Goal: Navigation & Orientation: Find specific page/section

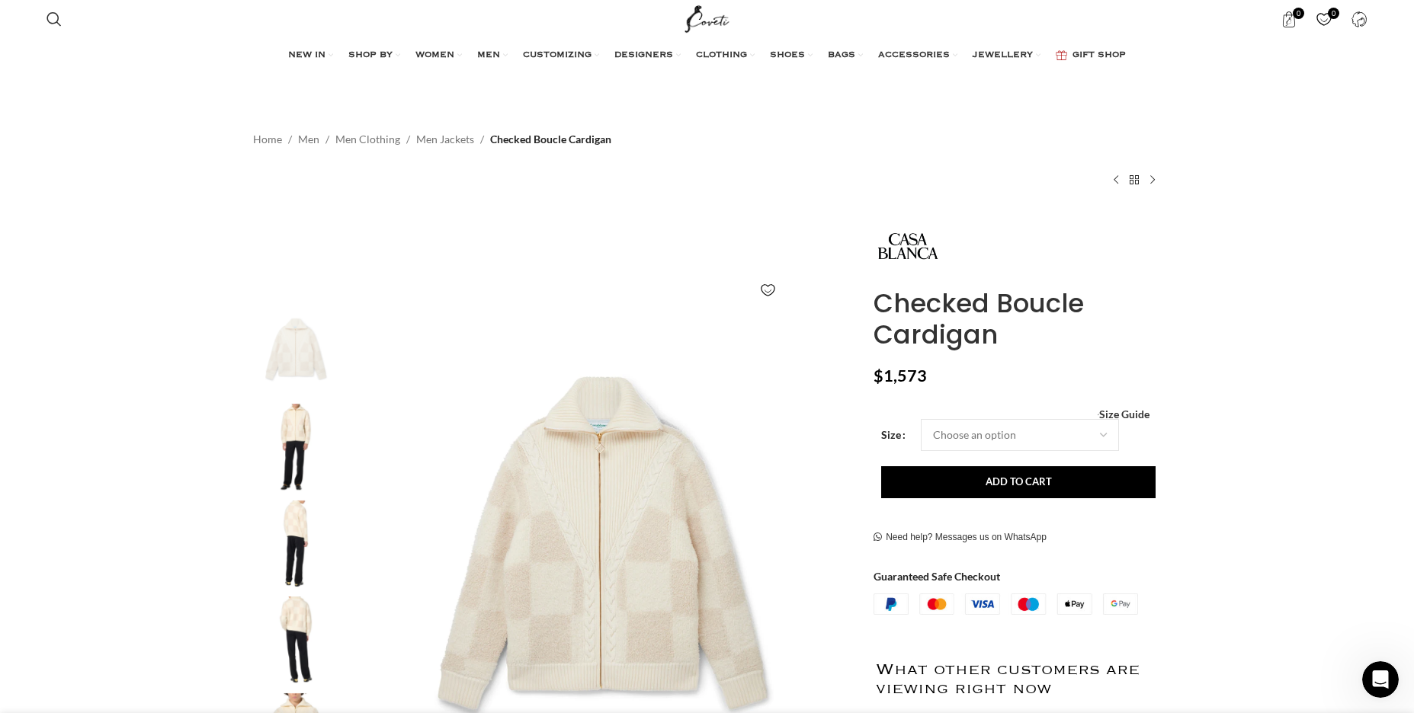
click at [428, 53] on ul "NEW IN WHAT'S NEW New this week New in clothing New in Bags New in shoes TRENDI…" at bounding box center [707, 55] width 838 height 30
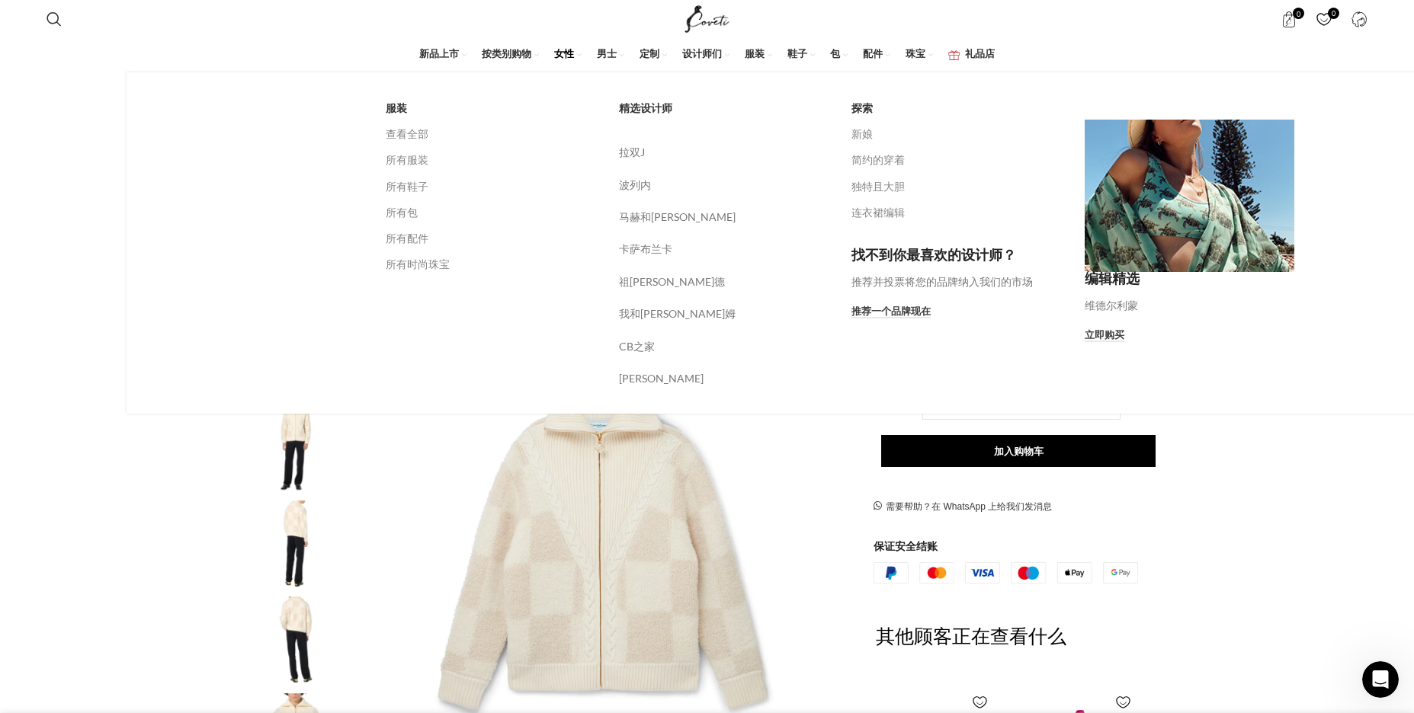
click at [391, 131] on div "服装 查看全部 所有服装 所有鞋子 所有包 所有配件 所有时尚珠宝" at bounding box center [490, 197] width 233 height 205
click at [410, 132] on font "查看全部" at bounding box center [407, 133] width 43 height 13
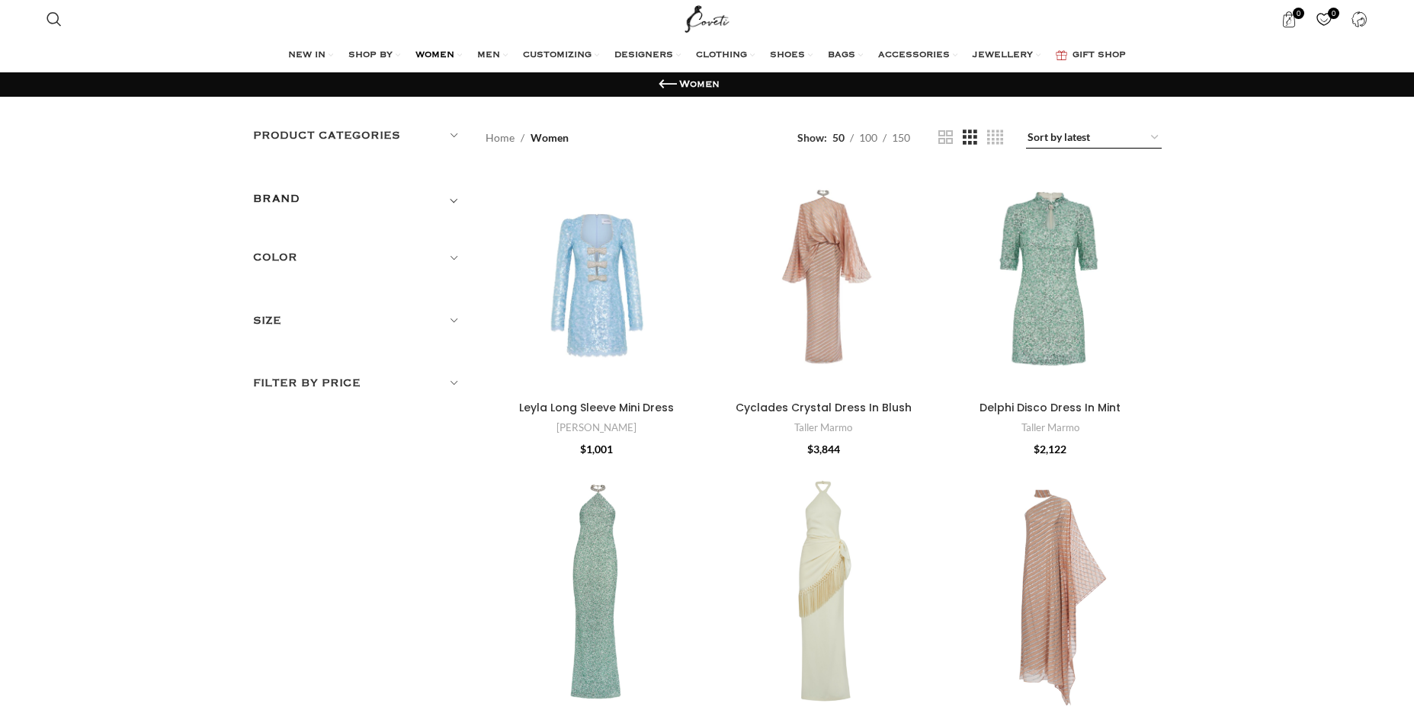
click at [1063, 134] on select "Sort by popularity Sort by average rating Sort by latest Sort by price: low to …" at bounding box center [1094, 137] width 136 height 21
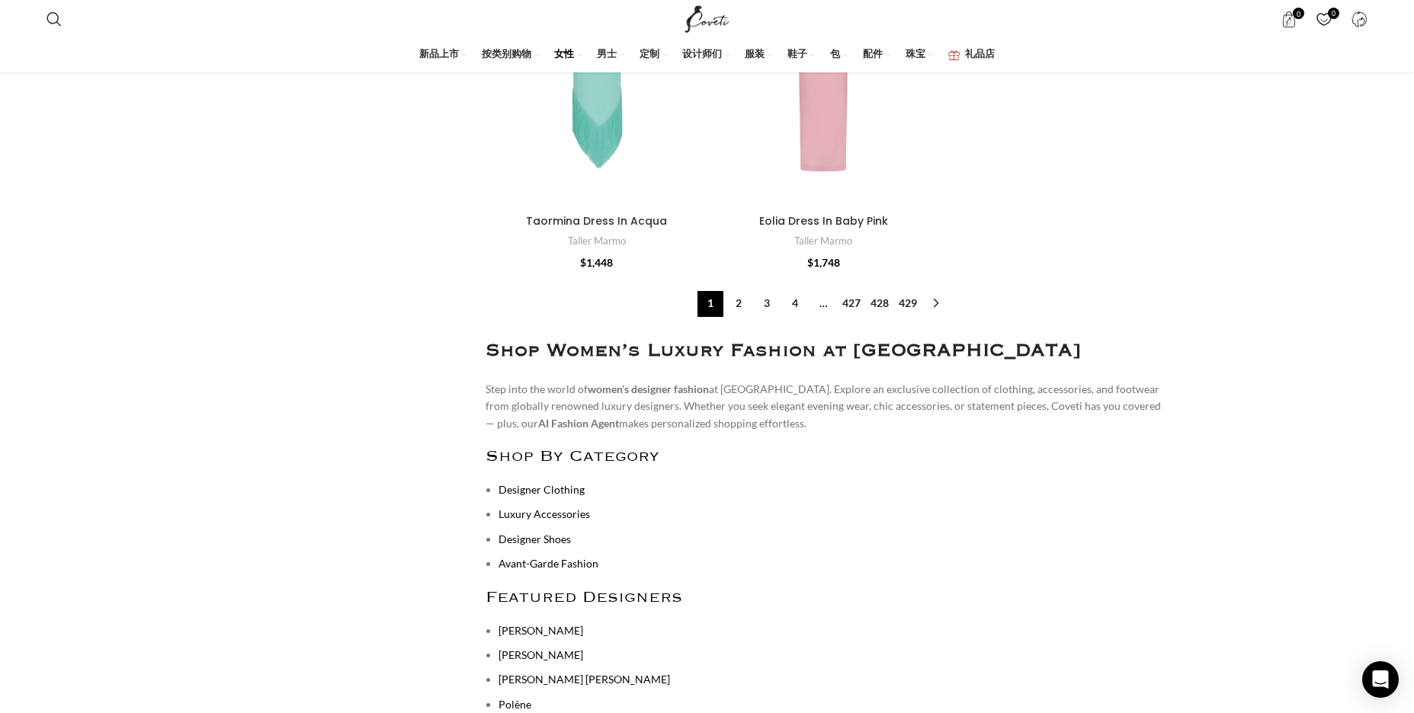
scroll to position [6173, 0]
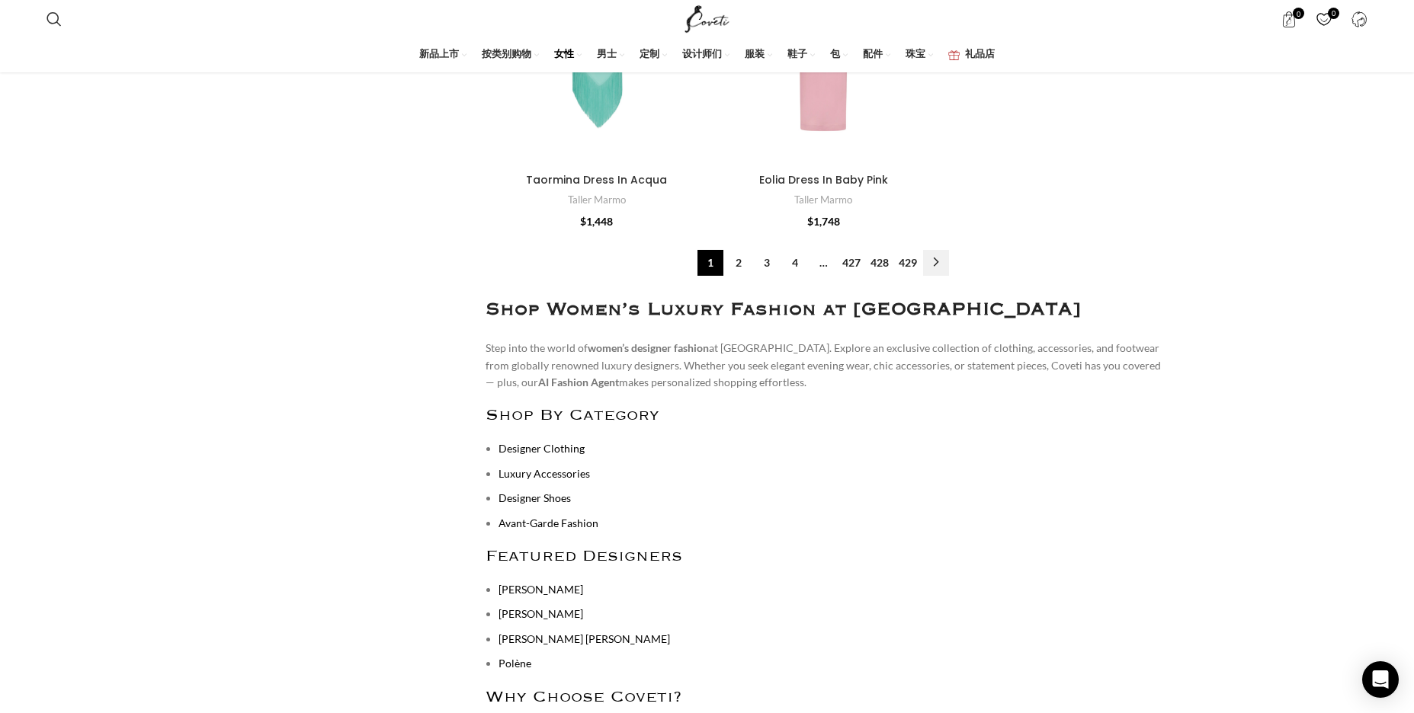
click at [934, 250] on link "→" at bounding box center [936, 263] width 26 height 26
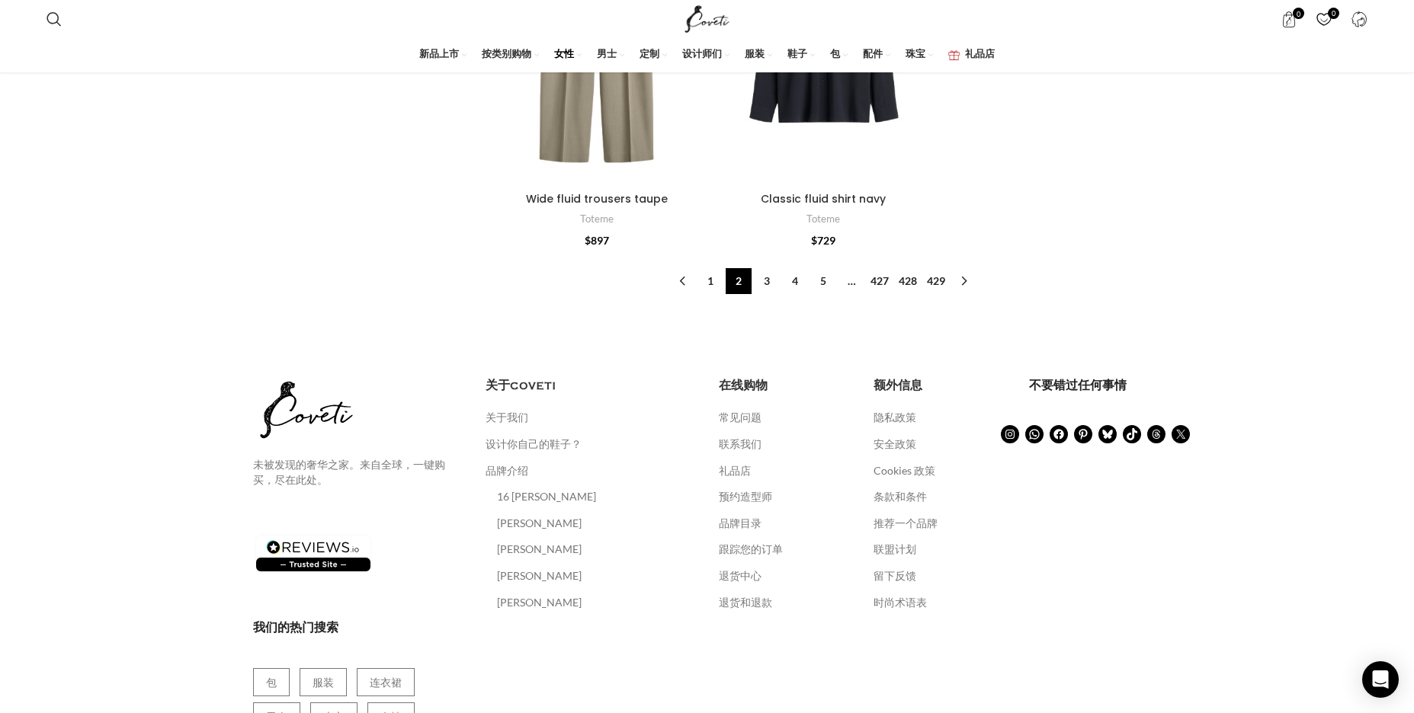
scroll to position [6287, 0]
click at [968, 277] on link "→" at bounding box center [964, 281] width 26 height 26
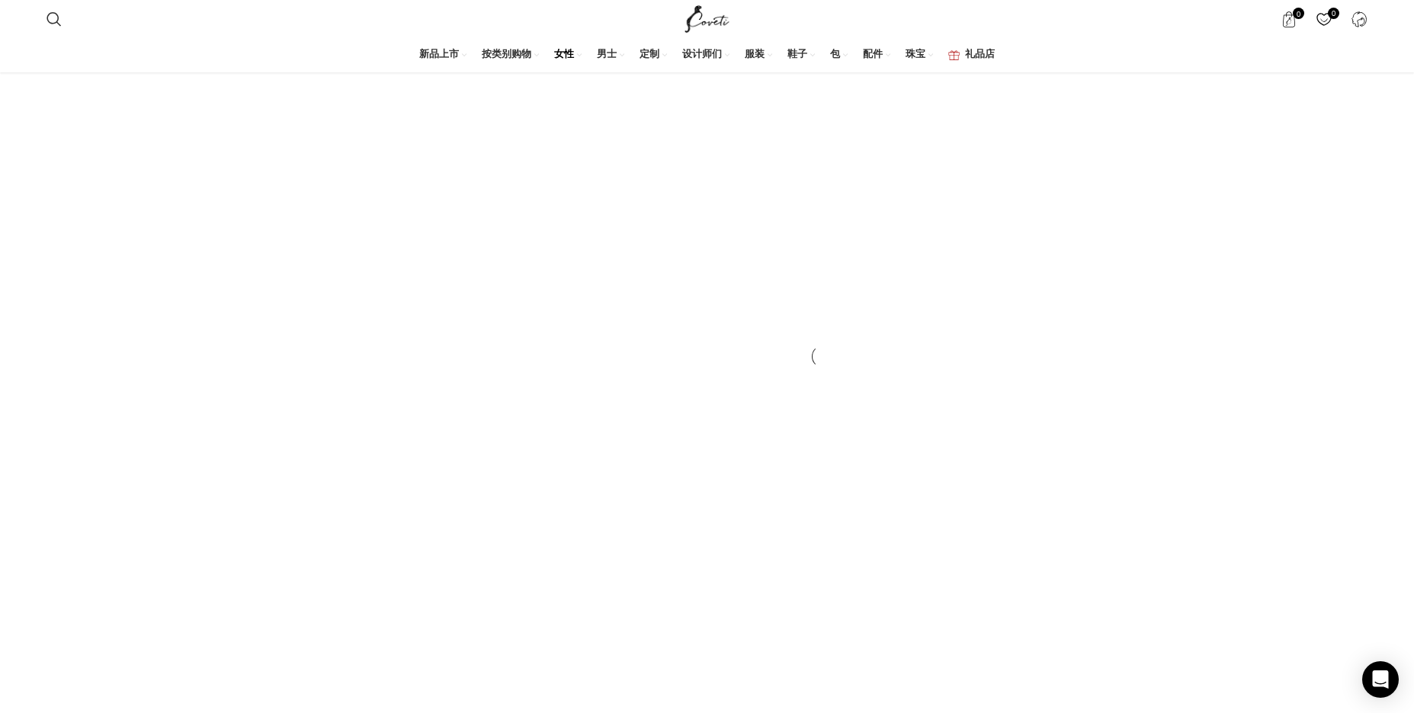
scroll to position [5830, 0]
